Goal: Task Accomplishment & Management: Complete application form

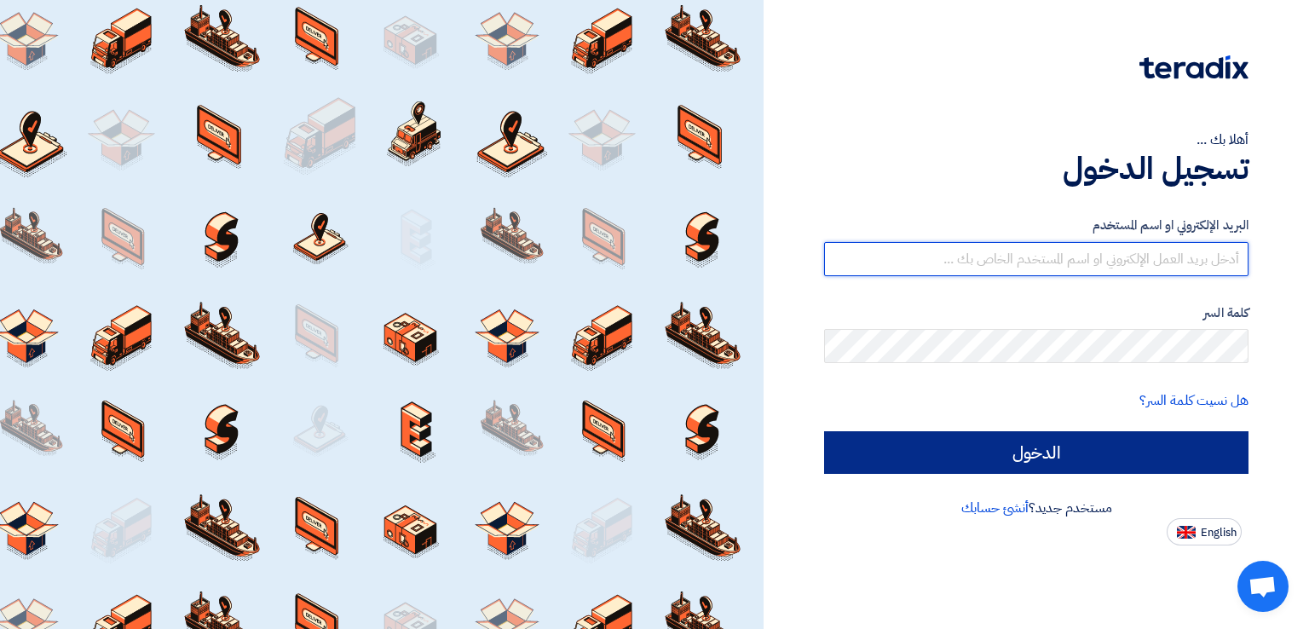
type input "[EMAIL_ADDRESS][DOMAIN_NAME]"
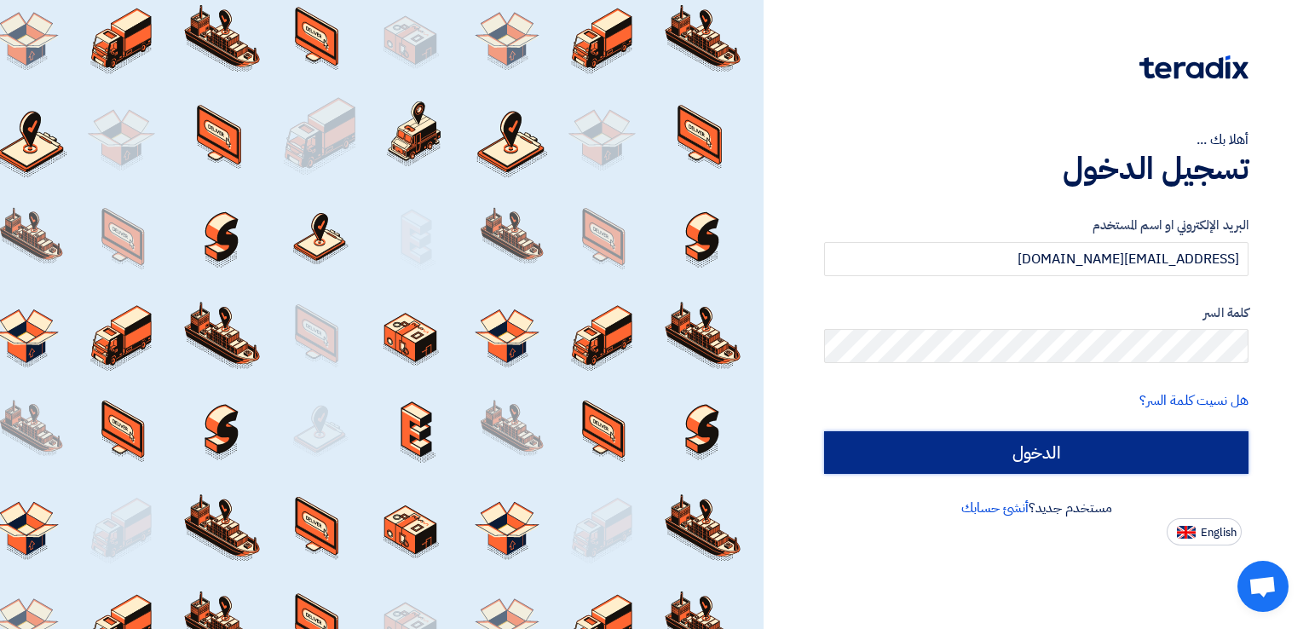
click at [1022, 451] on input "الدخول" at bounding box center [1036, 452] width 424 height 43
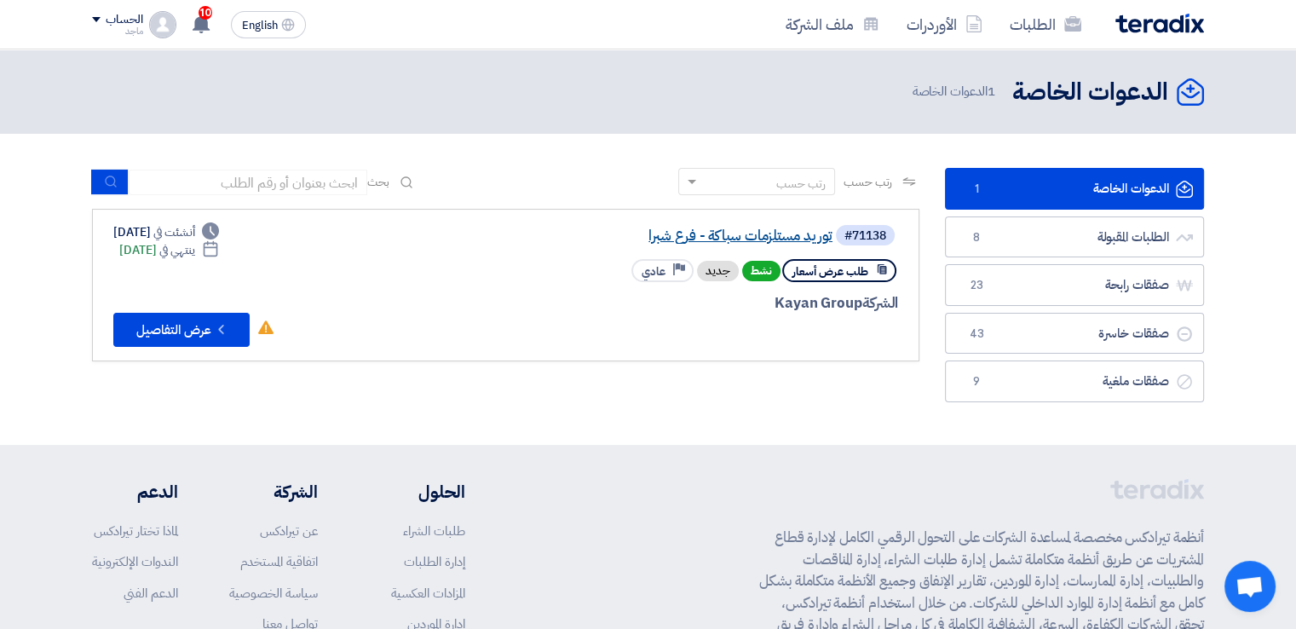
click at [741, 237] on link "توريد مستلزمات سباكة - فرع شبرا" at bounding box center [662, 235] width 341 height 15
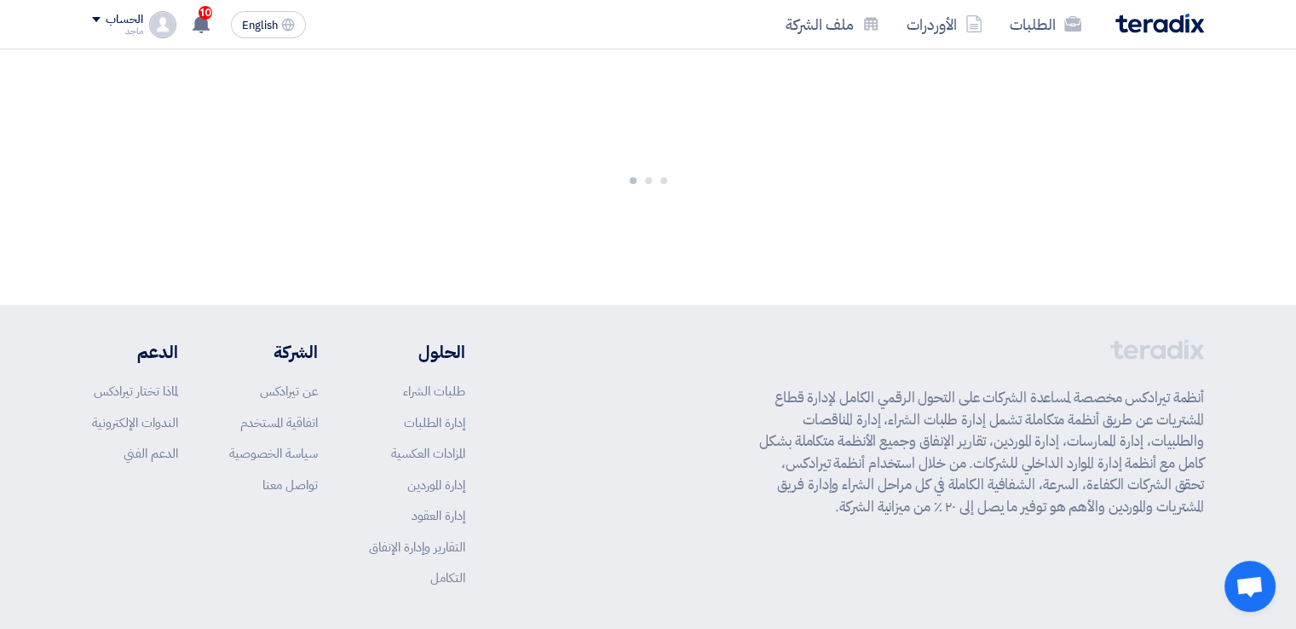
click at [741, 237] on div at bounding box center [648, 177] width 1296 height 256
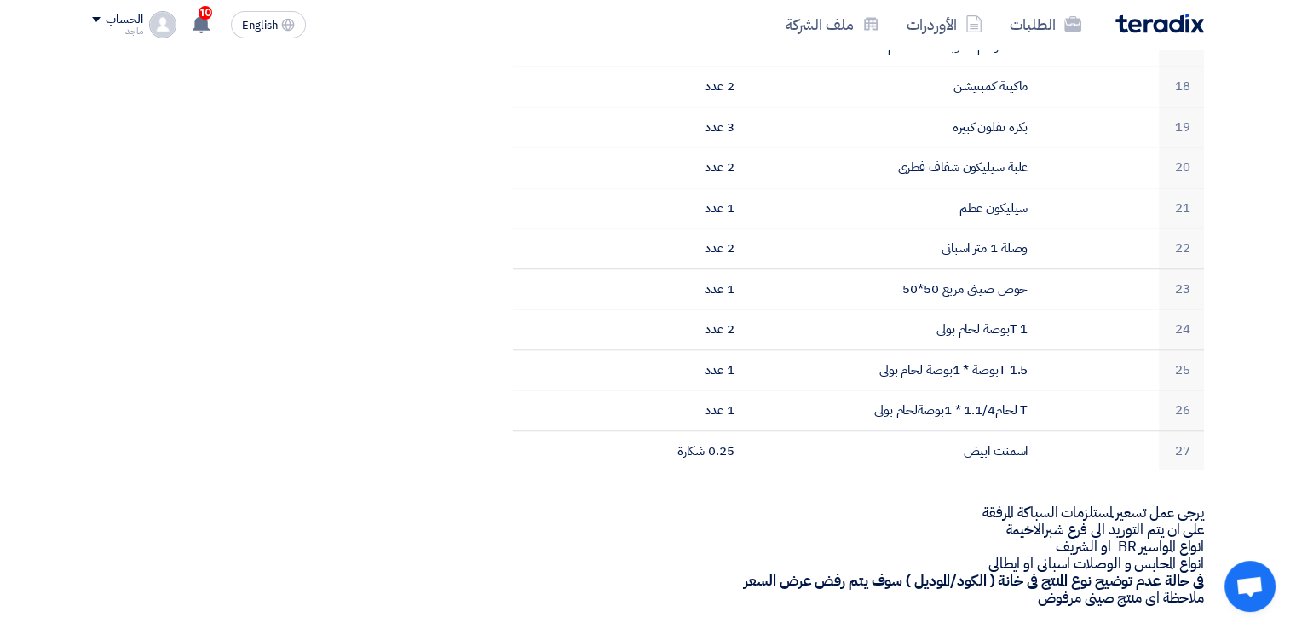
scroll to position [1149, 0]
click at [503, 468] on div "توريد مستلزمات سباكة - فرع شبرا بيانات العميل [PERSON_NAME] procurement , Egypt…" at bounding box center [837, 150] width 758 height 2123
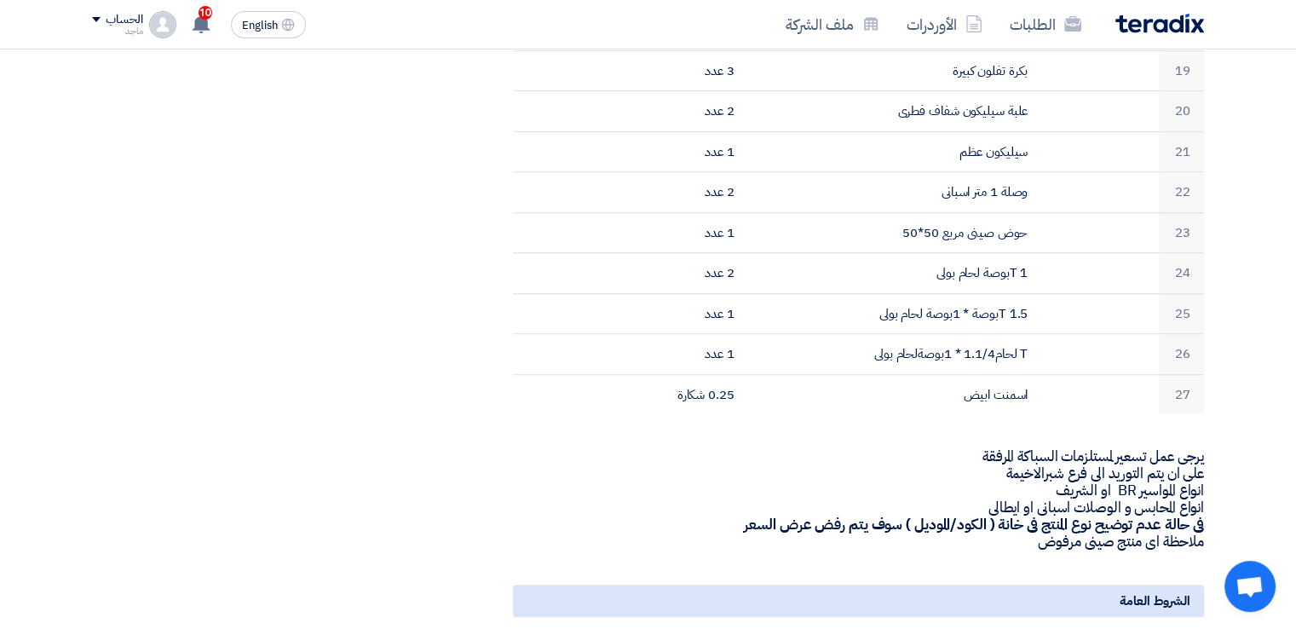
scroll to position [1187, 0]
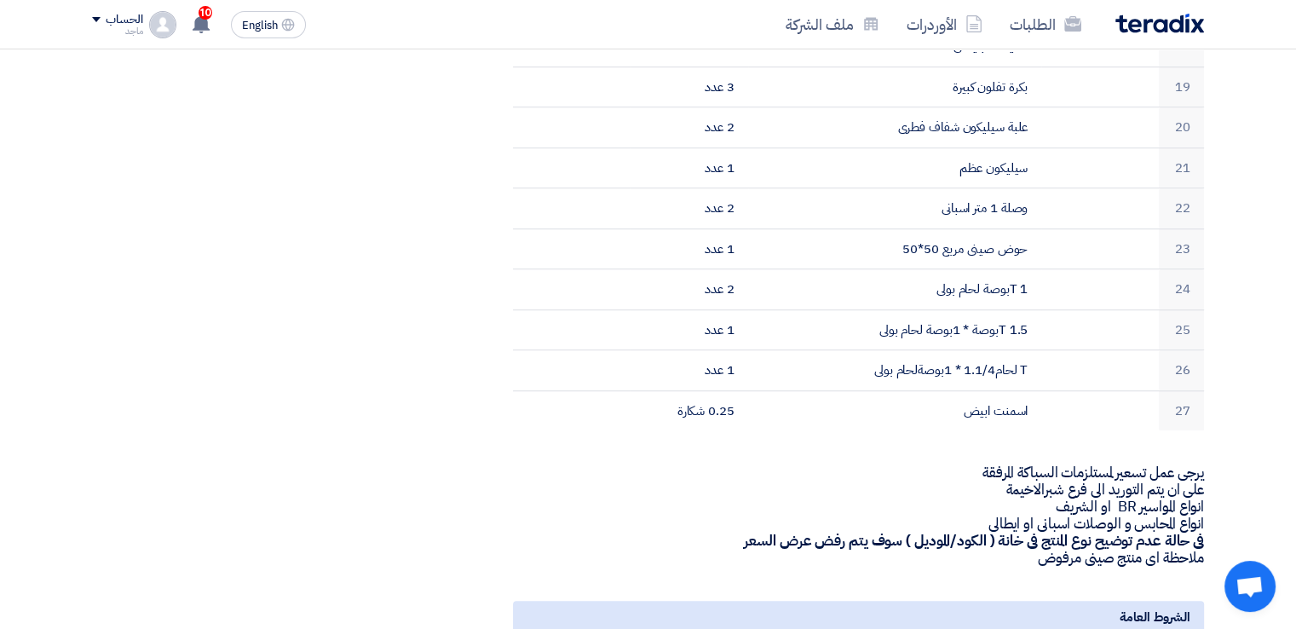
click at [460, 468] on div "توريد مستلزمات سباكة - فرع شبرا بيانات العميل [PERSON_NAME] procurement , Egypt…" at bounding box center [837, 113] width 758 height 2123
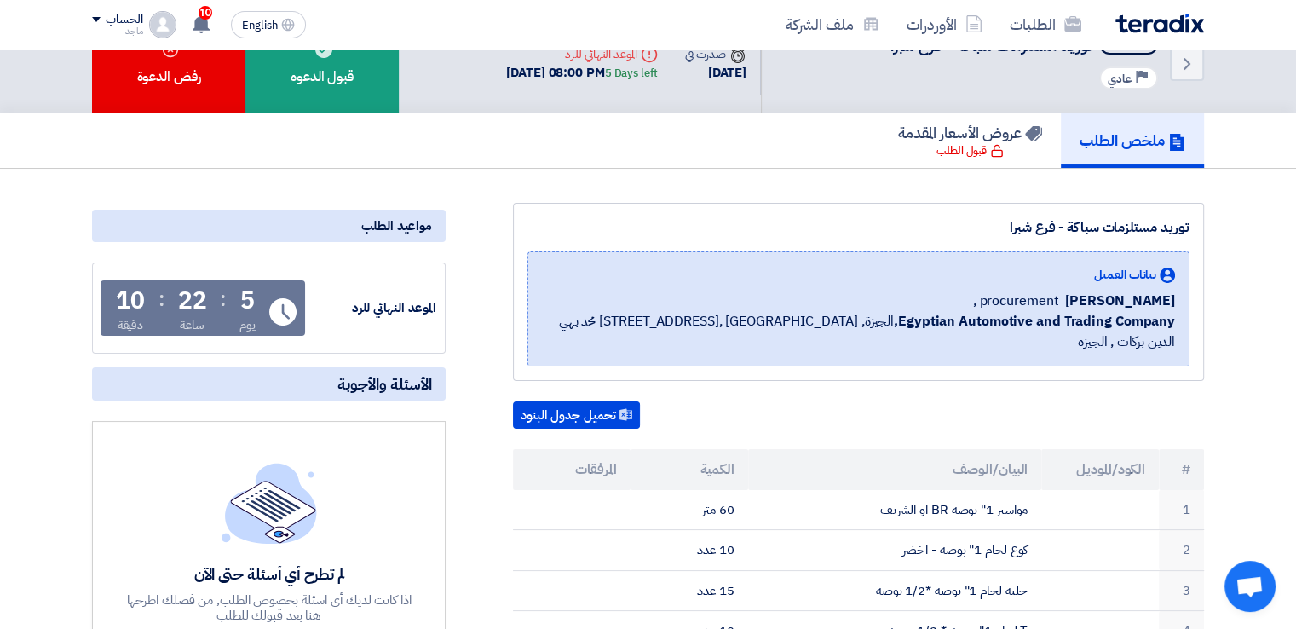
scroll to position [0, 0]
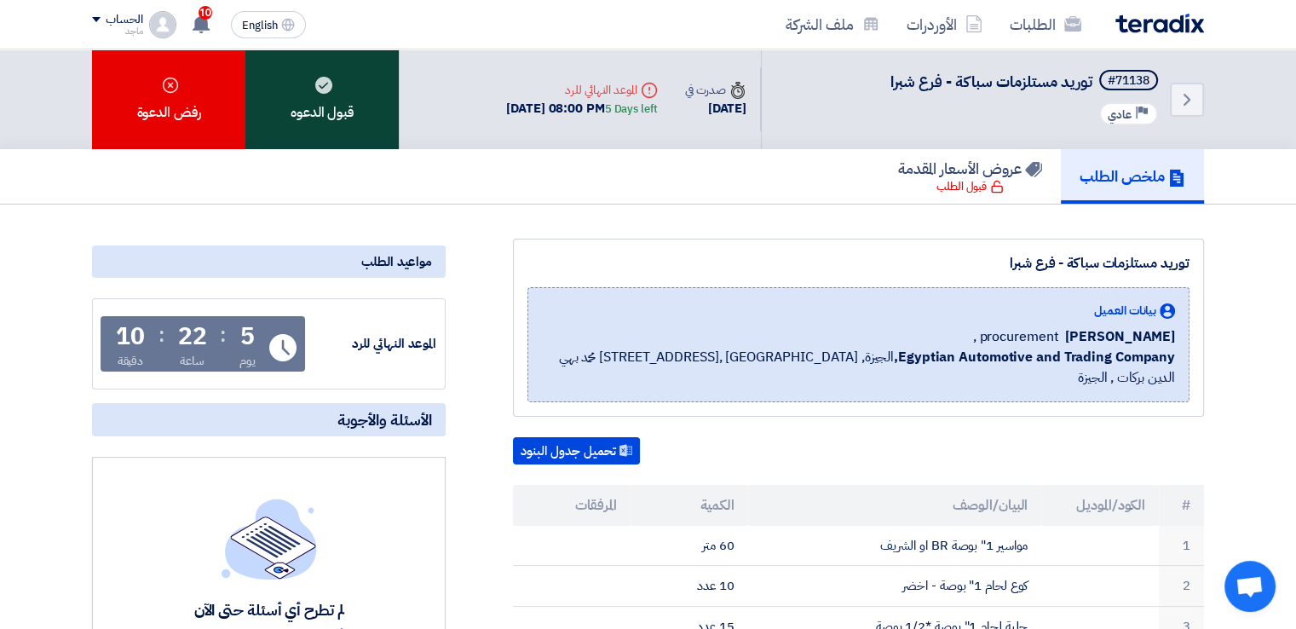
click at [331, 113] on div "قبول الدعوه" at bounding box center [321, 99] width 153 height 100
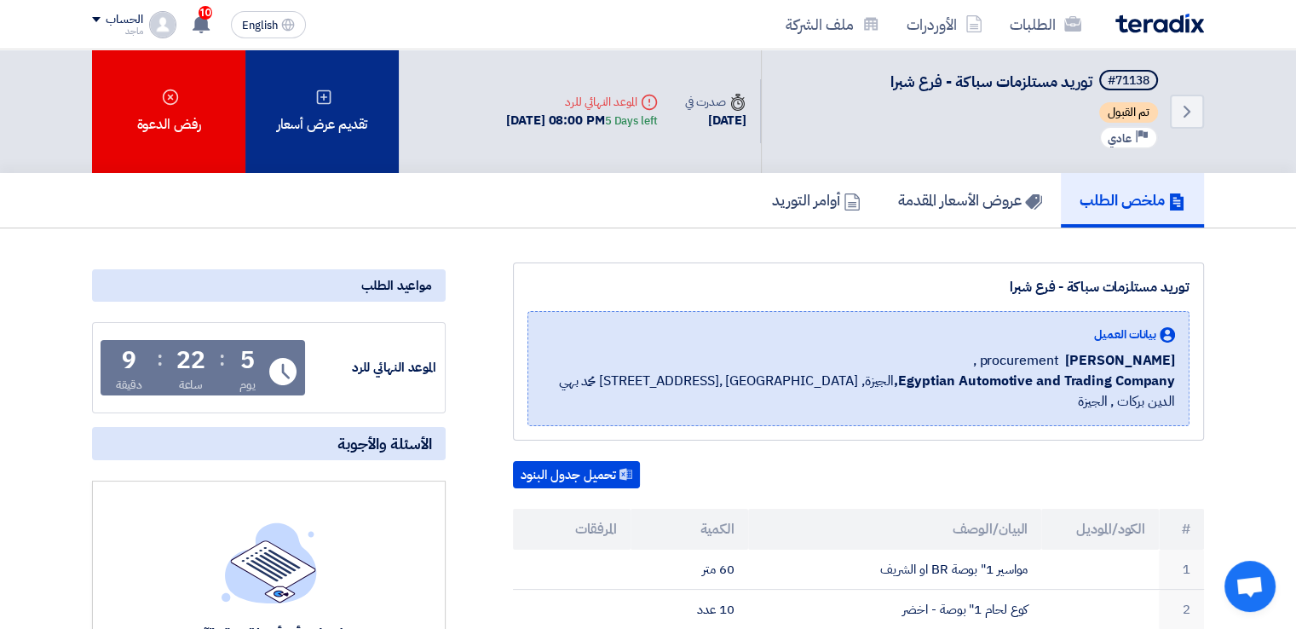
click at [331, 108] on div "تقديم عرض أسعار" at bounding box center [321, 111] width 153 height 124
